Goal: Information Seeking & Learning: Learn about a topic

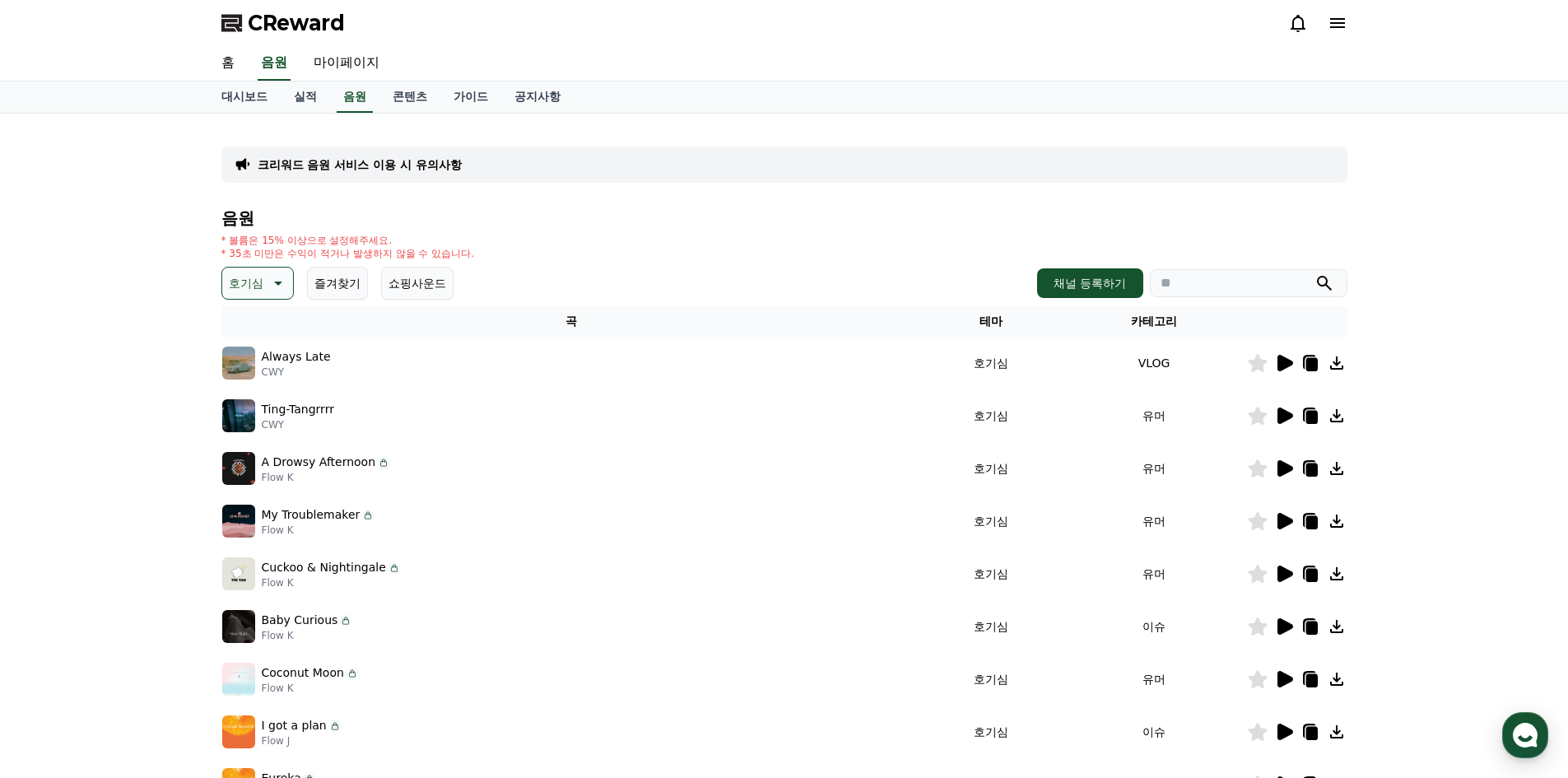
click at [1283, 468] on icon at bounding box center [1285, 468] width 16 height 16
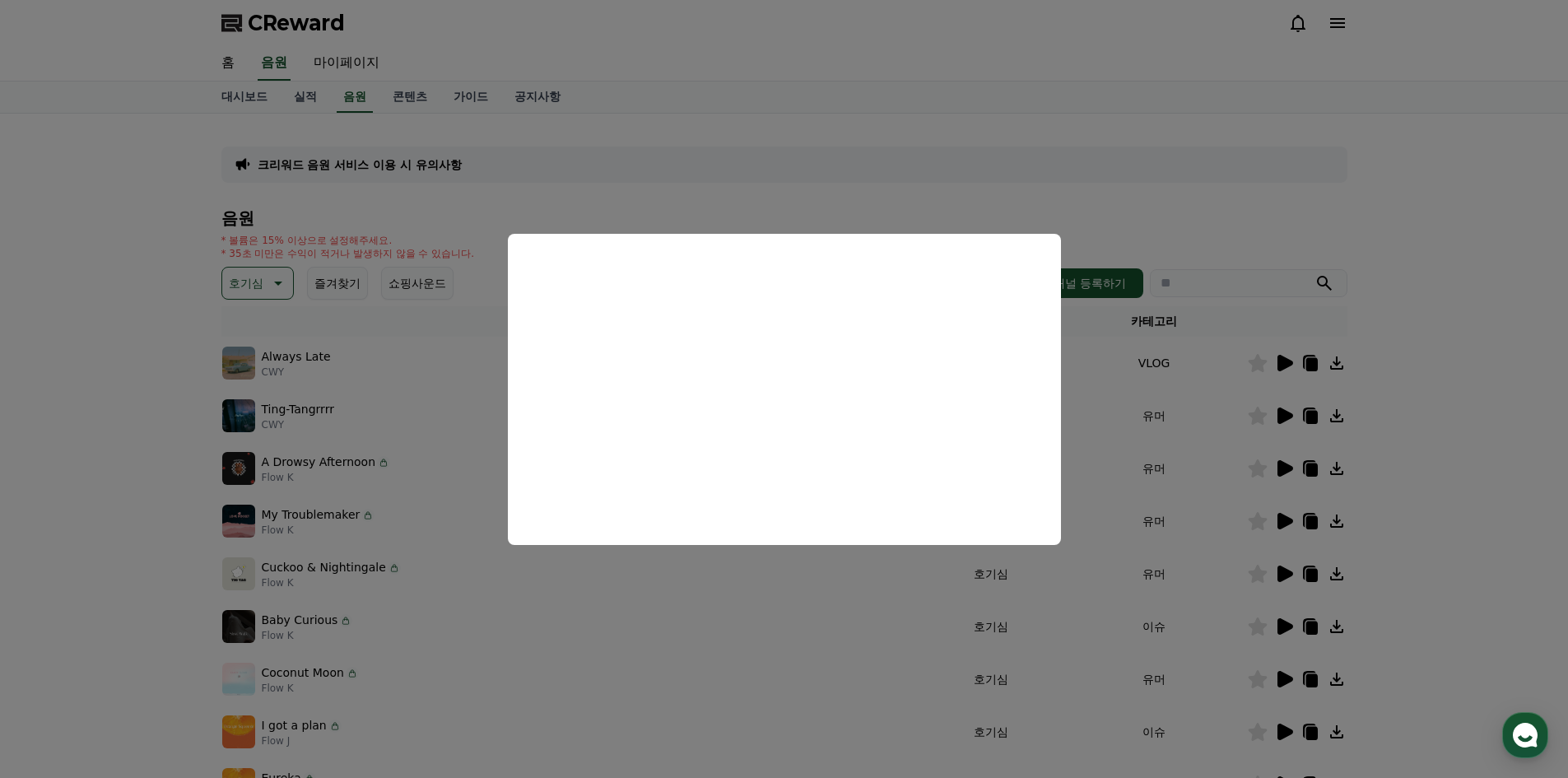
click at [1440, 425] on button "close modal" at bounding box center [784, 389] width 1568 height 778
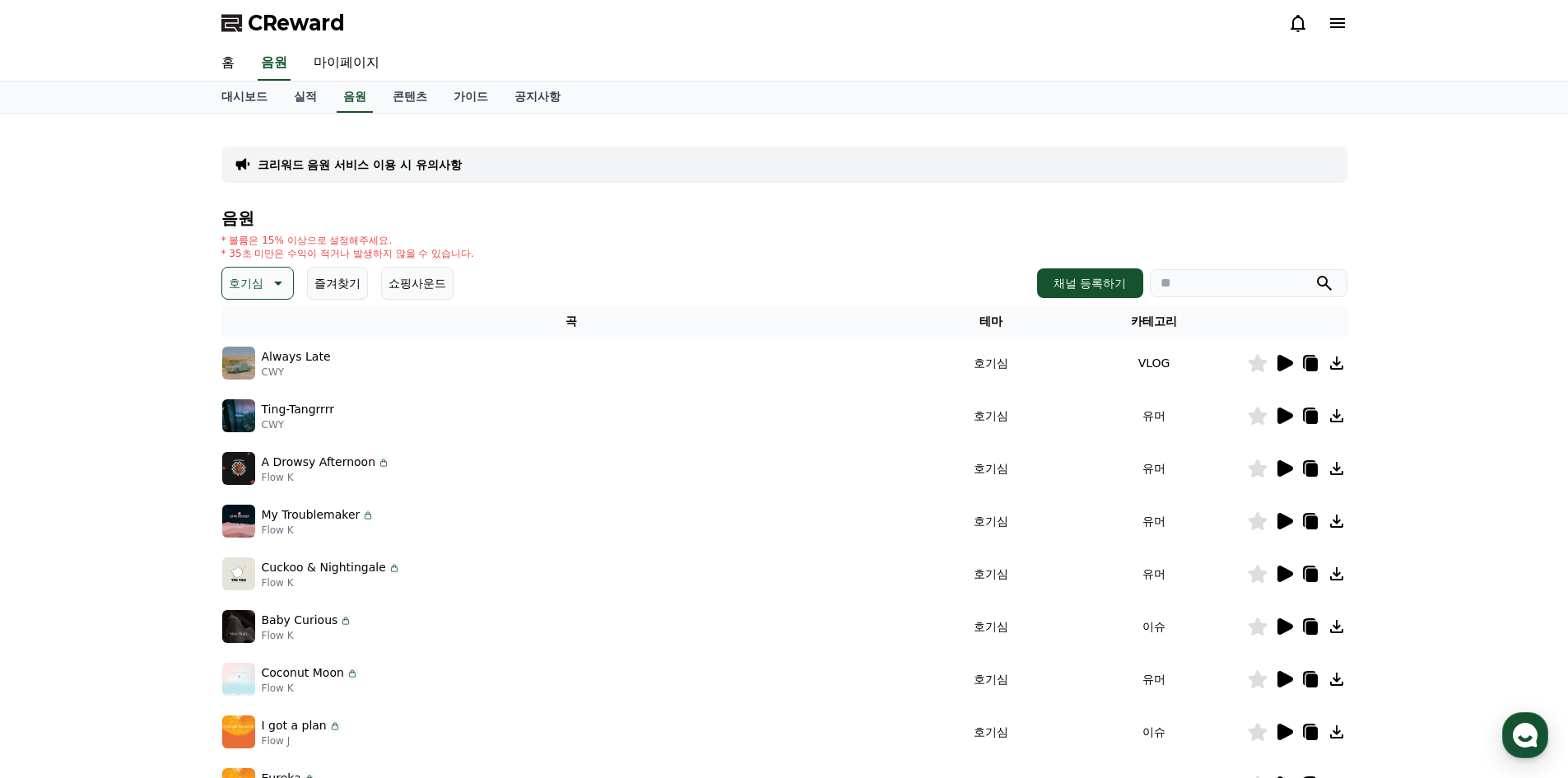
click at [1282, 523] on icon at bounding box center [1285, 520] width 16 height 16
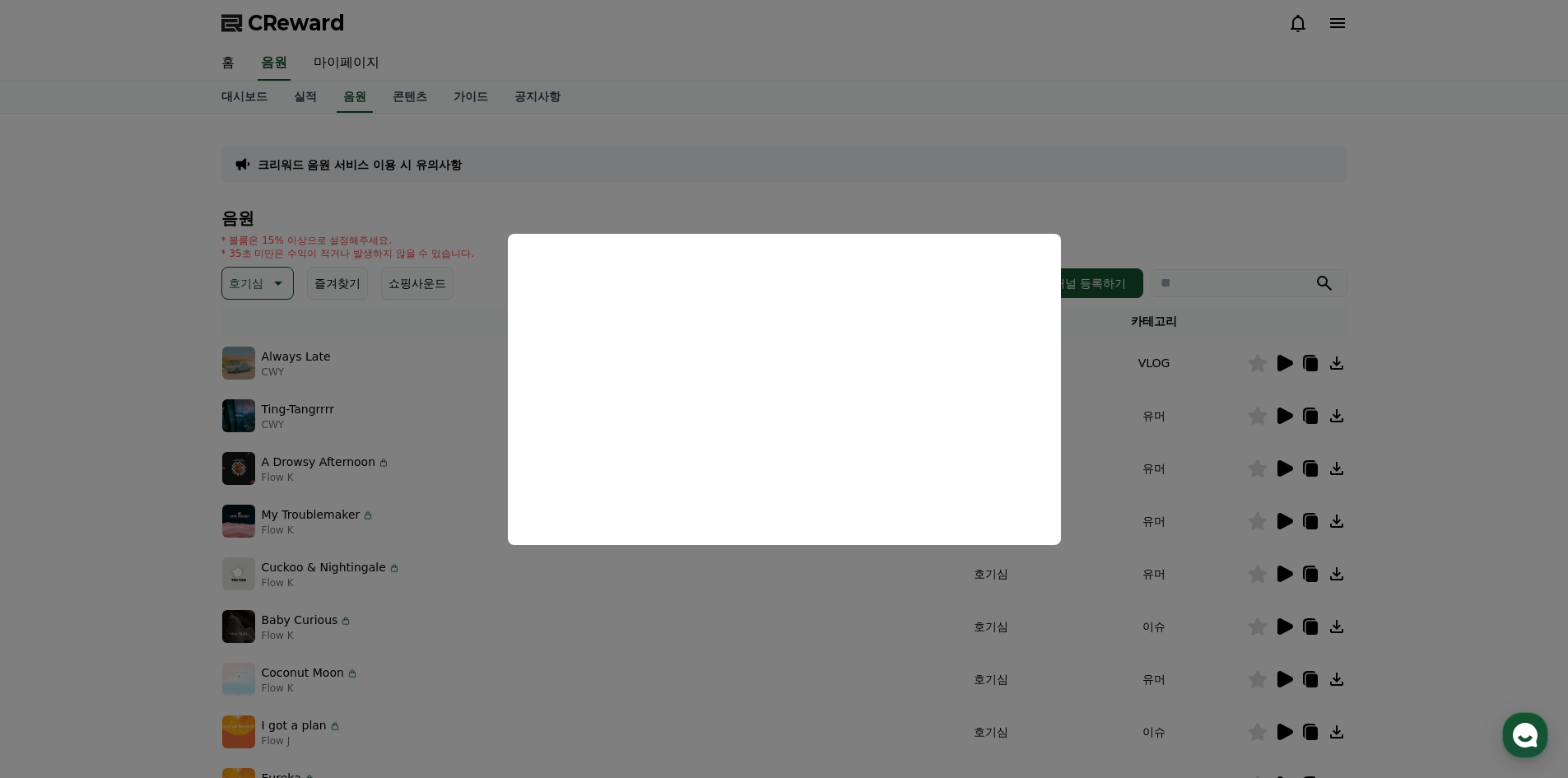
click at [114, 503] on button "close modal" at bounding box center [784, 389] width 1568 height 778
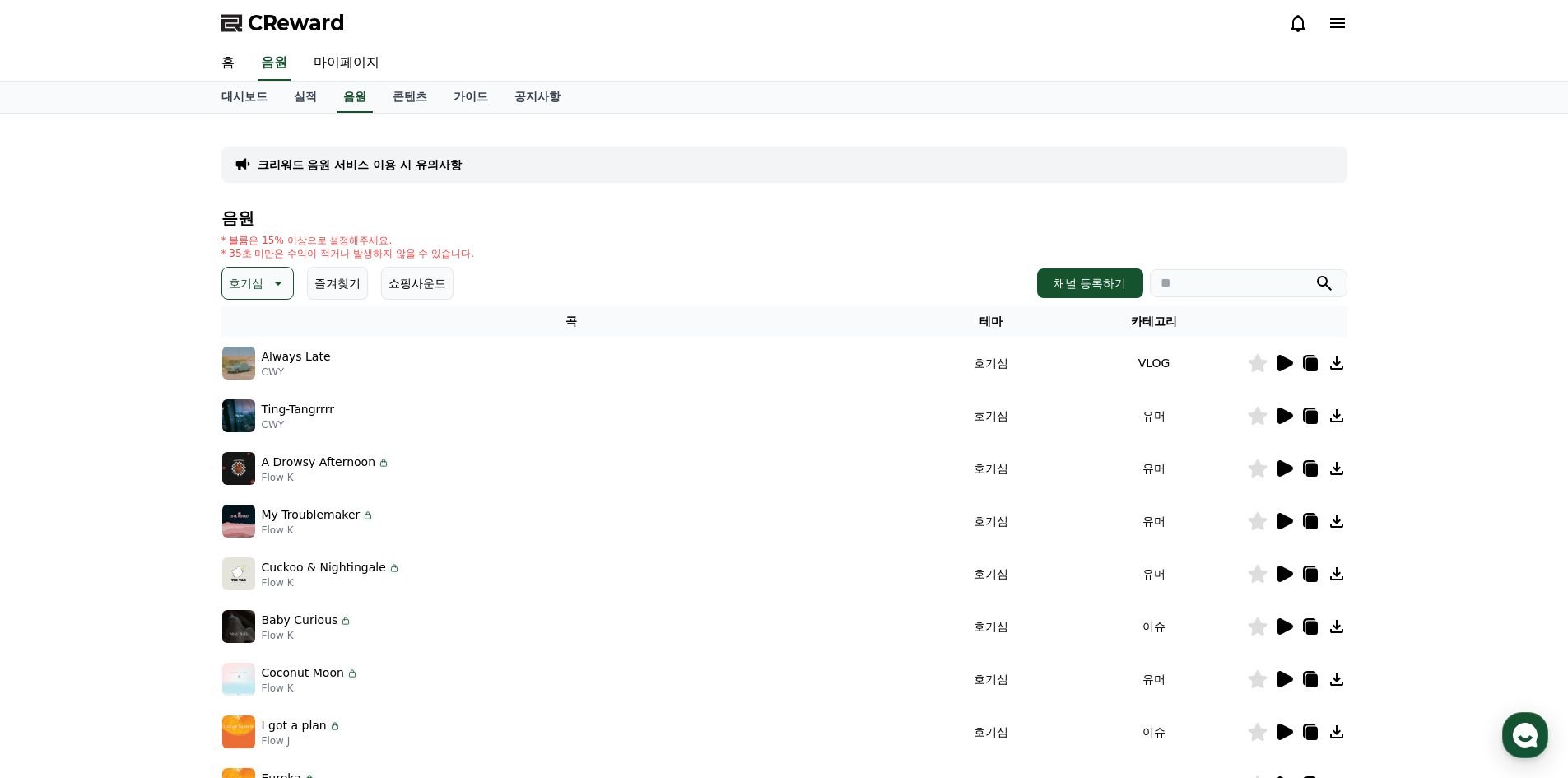
click at [439, 161] on p "크리워드 음원 서비스 이용 시 유의사항" at bounding box center [359, 164] width 204 height 16
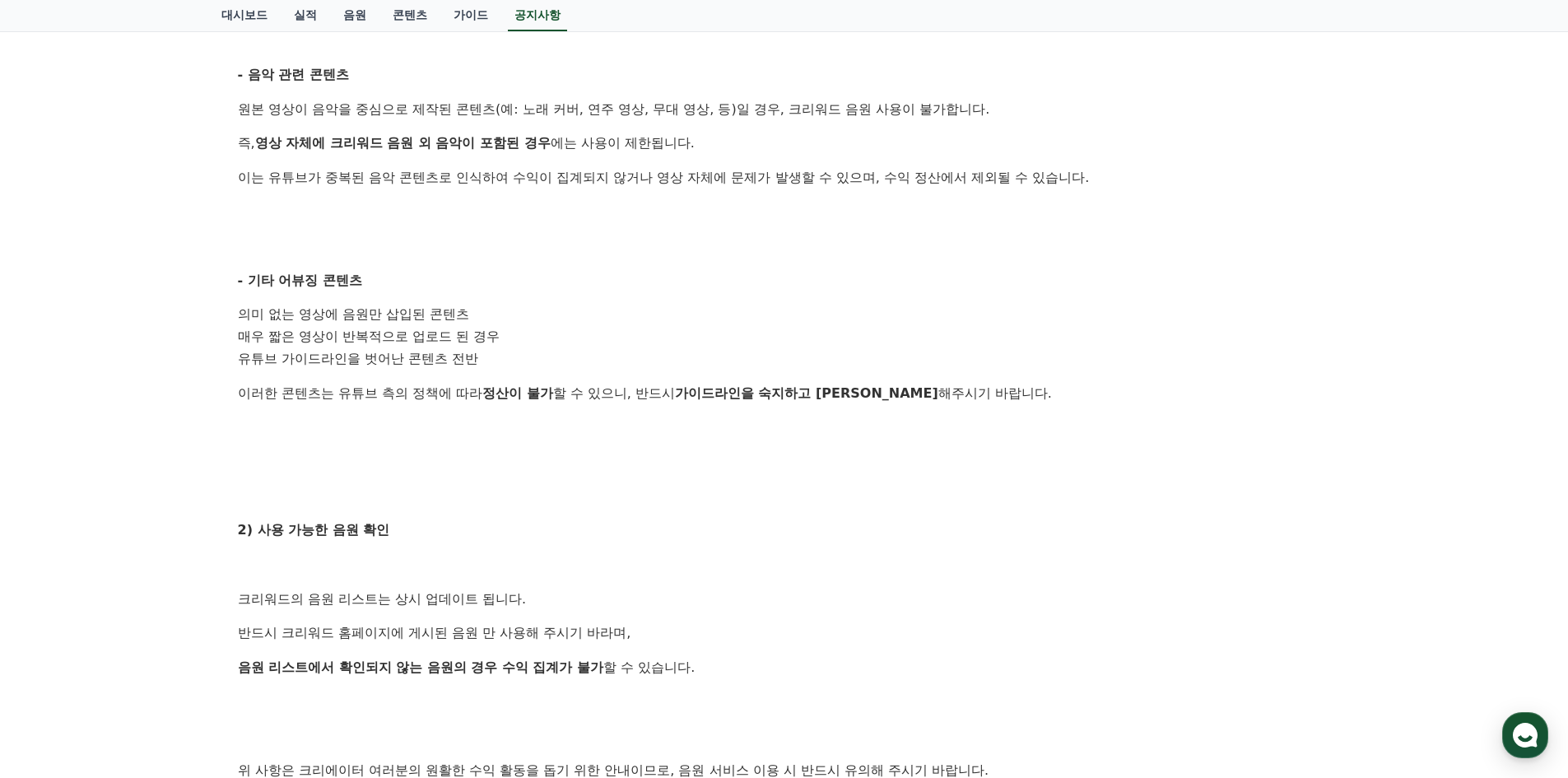
scroll to position [915, 0]
